Goal: Understand process/instructions: Learn how to perform a task or action

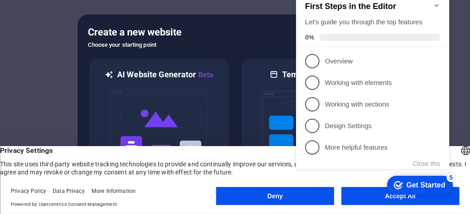
click at [360, 199] on appcues-checklist "Contextual help checklist present on screen" at bounding box center [374, 90] width 164 height 221
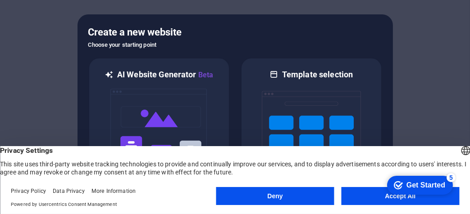
drag, startPoint x: 453, startPoint y: 387, endPoint x: 788, endPoint y: 376, distance: 336.1
click at [379, 195] on html "checkmark Get Started 5 First Steps in the Editor Let's guide you through the t…" at bounding box center [417, 184] width 77 height 27
drag, startPoint x: 446, startPoint y: 177, endPoint x: 820, endPoint y: 381, distance: 425.6
click at [446, 177] on div "5" at bounding box center [450, 177] width 9 height 9
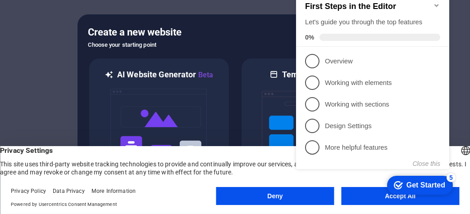
drag, startPoint x: 444, startPoint y: 198, endPoint x: 394, endPoint y: 177, distance: 54.9
click at [442, 197] on div "checkmark Get Started 5 First Steps in the Editor Let's guide you through the t…" at bounding box center [374, 89] width 164 height 218
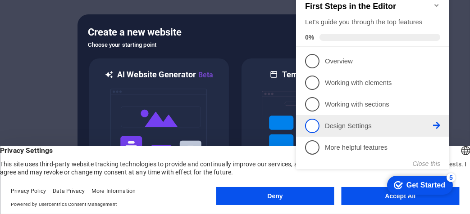
click at [323, 126] on link "4 Design Settings - incomplete" at bounding box center [371, 126] width 135 height 14
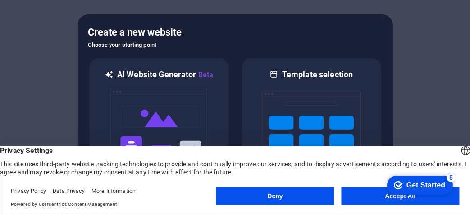
drag, startPoint x: 363, startPoint y: 209, endPoint x: 364, endPoint y: 198, distance: 11.3
click at [362, 203] on footer "Privacy Policy Data Privacy More Information Powered by Usercentrics Consent Ma…" at bounding box center [235, 198] width 470 height 32
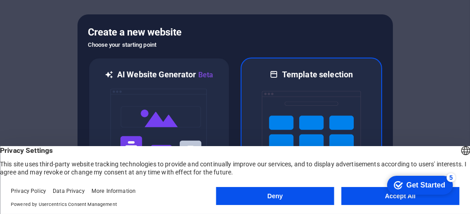
drag, startPoint x: 364, startPoint y: 198, endPoint x: 370, endPoint y: 190, distance: 9.9
click at [364, 197] on button "Accept All" at bounding box center [400, 196] width 118 height 18
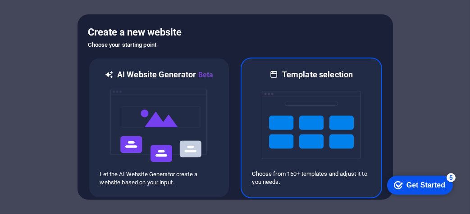
click at [300, 128] on img at bounding box center [311, 125] width 99 height 90
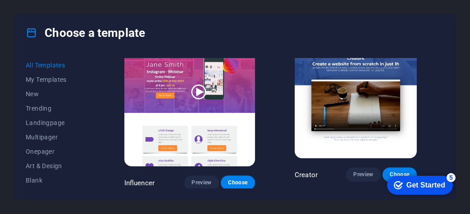
scroll to position [9255, 0]
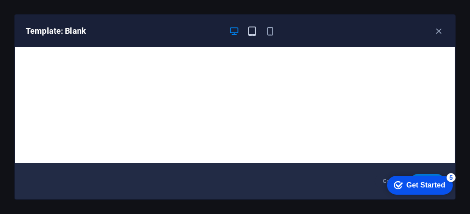
drag, startPoint x: 258, startPoint y: 25, endPoint x: 254, endPoint y: 31, distance: 7.3
click at [254, 31] on div at bounding box center [251, 31] width 47 height 11
drag, startPoint x: 421, startPoint y: 184, endPoint x: 507, endPoint y: 367, distance: 202.0
click at [420, 184] on div "Get Started" at bounding box center [425, 185] width 39 height 8
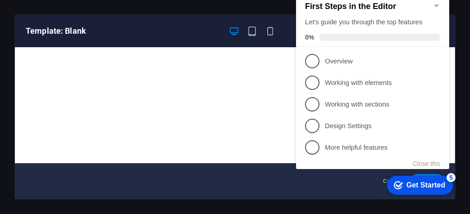
drag, startPoint x: 442, startPoint y: 182, endPoint x: 439, endPoint y: 186, distance: 4.6
click at [441, 185] on div "Get Started" at bounding box center [425, 185] width 39 height 8
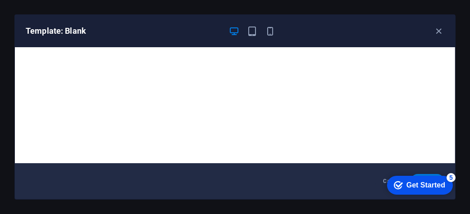
click at [433, 176] on div "checkmark Get Started 5" at bounding box center [419, 185] width 66 height 19
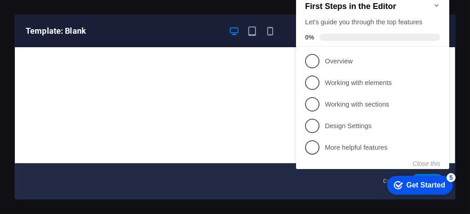
click at [184, 35] on h6 "Template: Blank" at bounding box center [123, 31] width 195 height 11
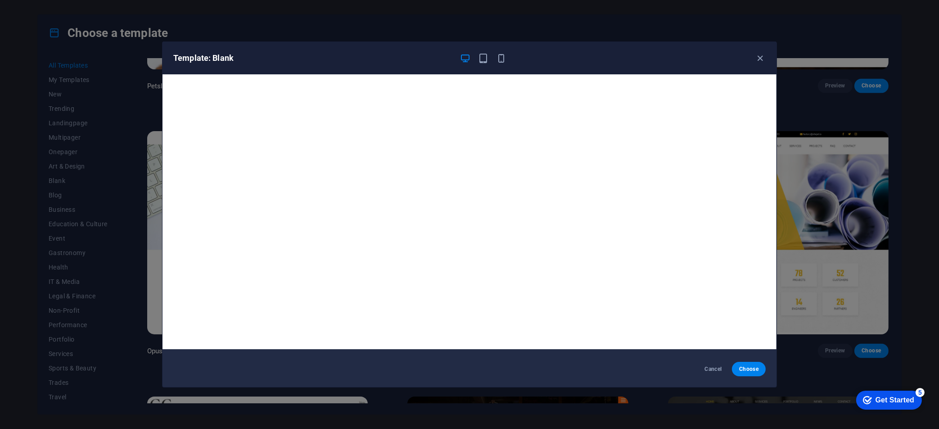
scroll to position [2, 0]
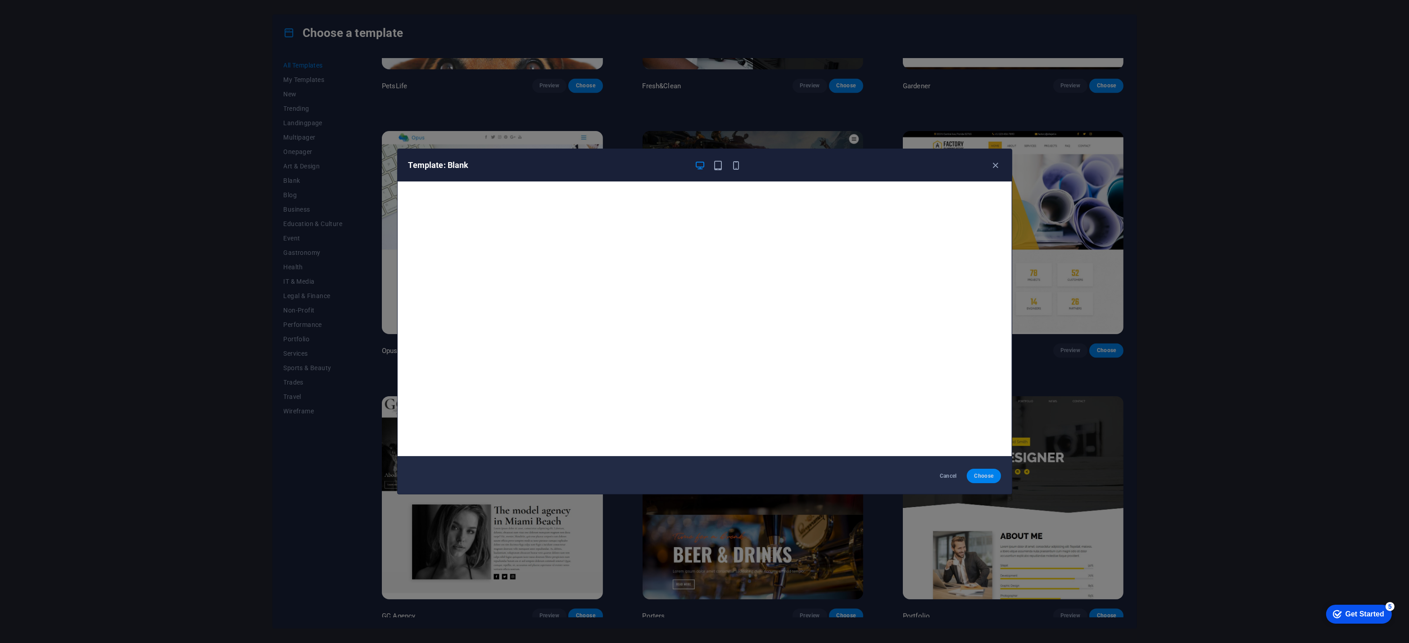
click at [469, 214] on button "Choose" at bounding box center [984, 476] width 34 height 14
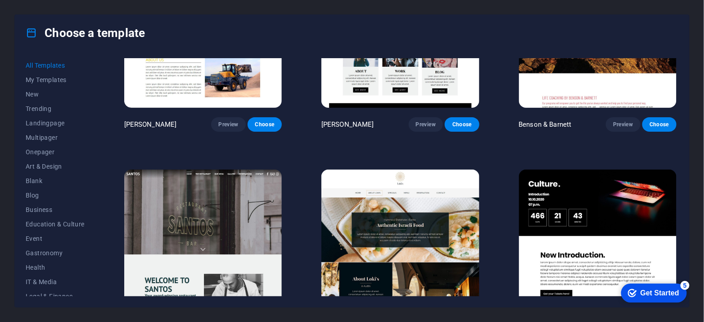
scroll to position [9209, 0]
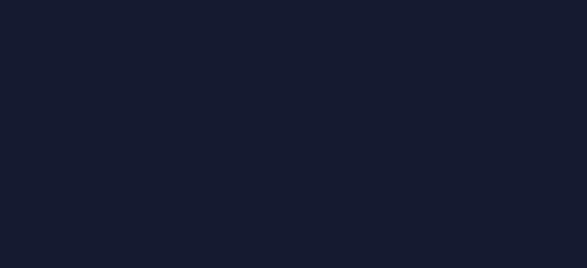
drag, startPoint x: 0, startPoint y: 0, endPoint x: 584, endPoint y: 39, distance: 584.9
click at [584, 39] on div at bounding box center [293, 134] width 587 height 268
